Goal: Navigation & Orientation: Find specific page/section

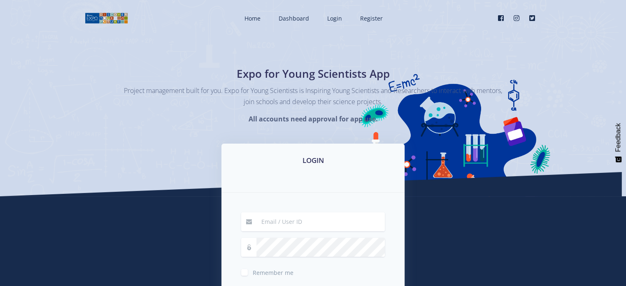
type input "[PERSON_NAME][EMAIL_ADDRESS][DOMAIN_NAME]"
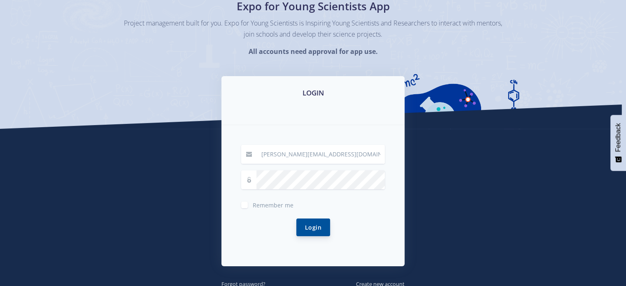
click at [313, 227] on button "Login" at bounding box center [313, 228] width 34 height 18
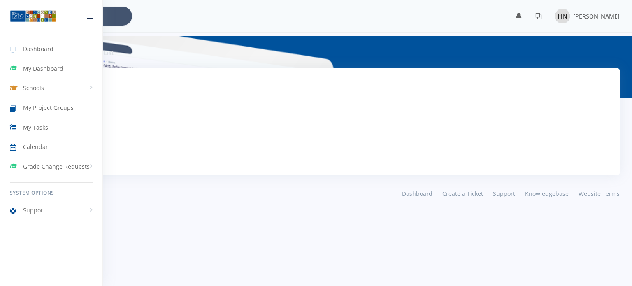
scroll to position [6, 6]
click at [42, 85] on span "Schools" at bounding box center [33, 88] width 21 height 9
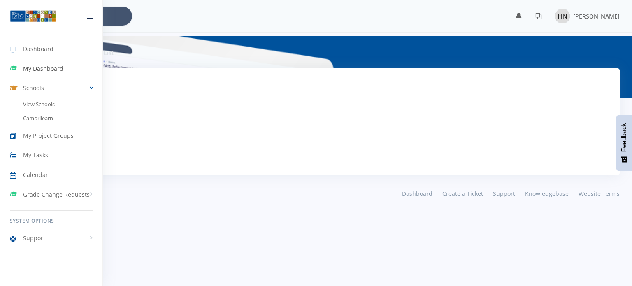
click at [43, 74] on link "My Dashboard" at bounding box center [51, 68] width 103 height 19
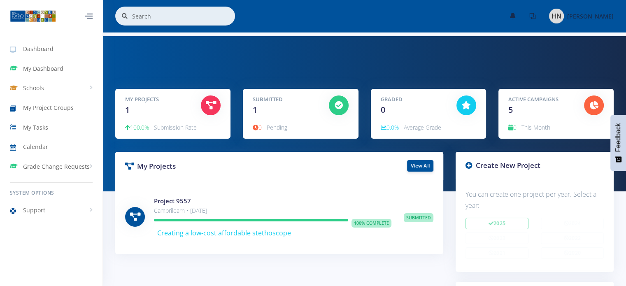
scroll to position [6, 6]
click at [595, 105] on icon at bounding box center [594, 105] width 9 height 8
drag, startPoint x: 509, startPoint y: 110, endPoint x: 561, endPoint y: 109, distance: 52.7
click at [561, 109] on div "Active Campaigns 5" at bounding box center [540, 106] width 76 height 21
click at [532, 103] on h5 "Active Campaigns" at bounding box center [539, 100] width 63 height 8
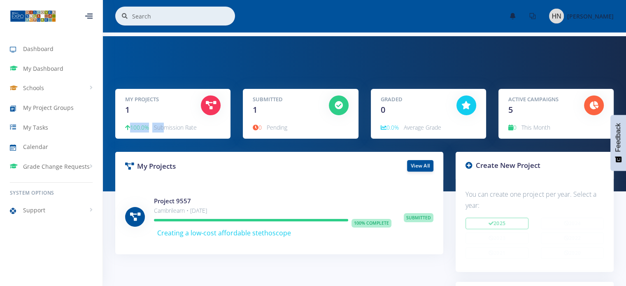
drag, startPoint x: 126, startPoint y: 127, endPoint x: 164, endPoint y: 129, distance: 37.5
click at [164, 129] on p "100.0% Submission Rate" at bounding box center [173, 128] width 96 height 10
click at [176, 165] on h3 "My Projects" at bounding box center [199, 166] width 148 height 11
